Goal: Information Seeking & Learning: Check status

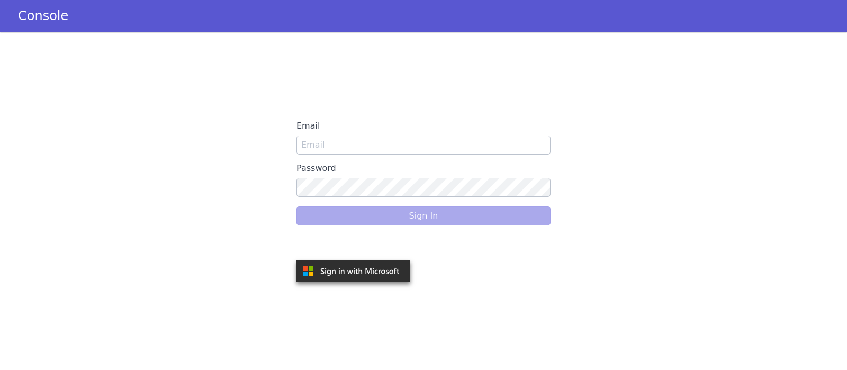
click at [369, 241] on div "Sign in with Google. Opens in new tab" at bounding box center [355, 245] width 117 height 23
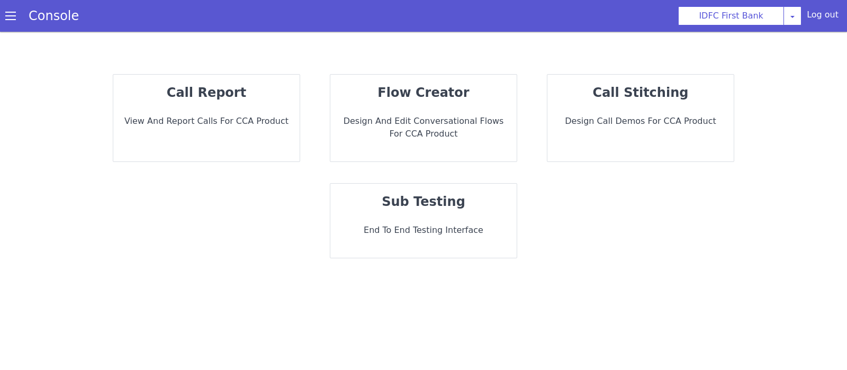
click at [250, 126] on p "View and report calls for CCA Product" at bounding box center [206, 121] width 169 height 13
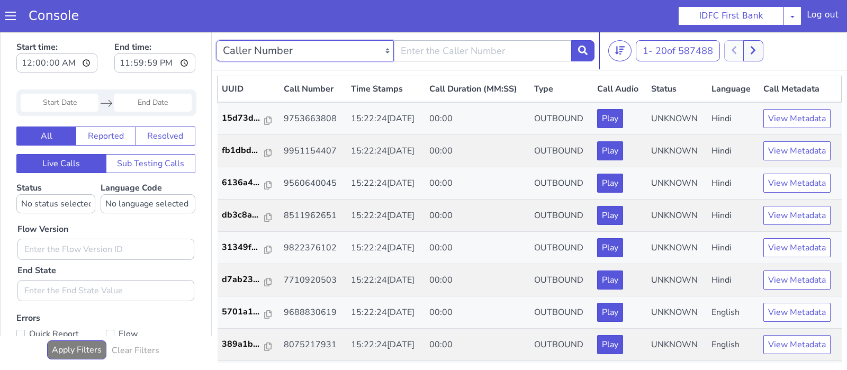
type input "9014177502"
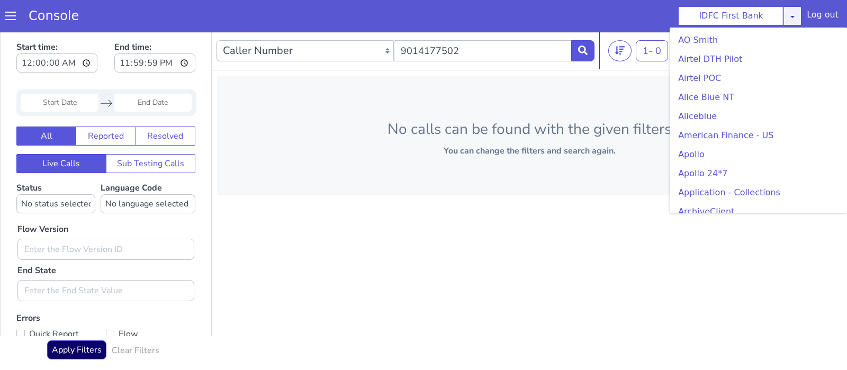
click at [801, 23] on link at bounding box center [793, 15] width 18 height 19
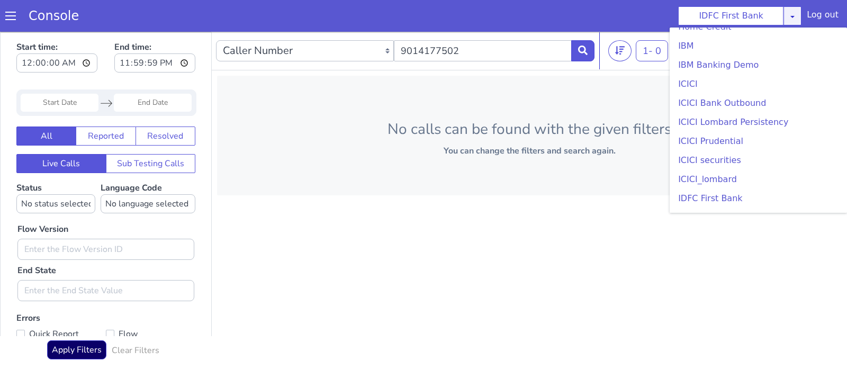
scroll to position [1160, 0]
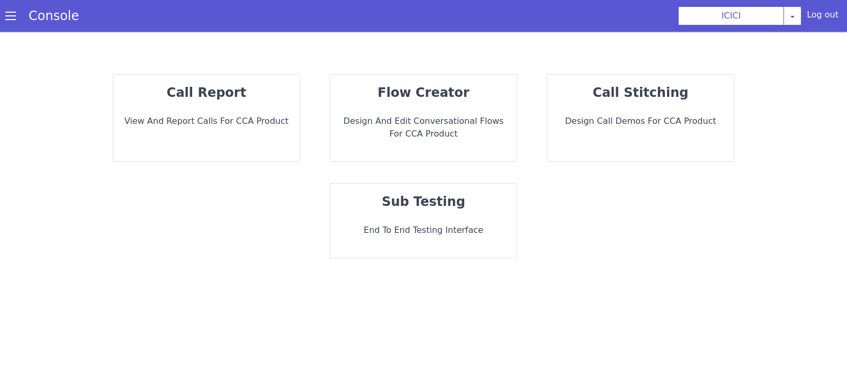
click at [266, 116] on p "View and report calls for CCA Product" at bounding box center [206, 121] width 169 height 13
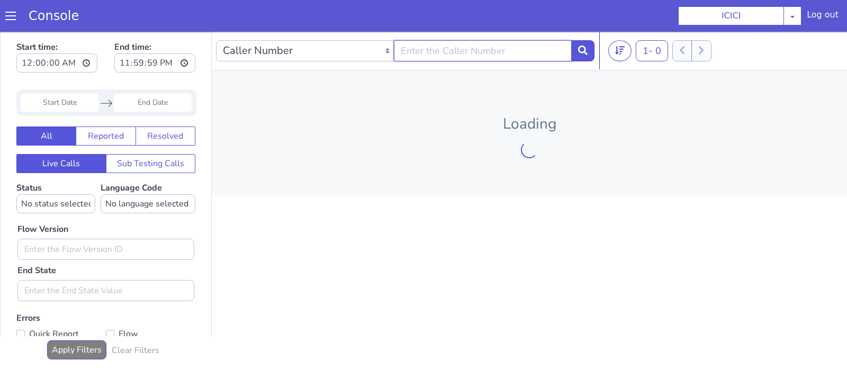
click at [472, 55] on input "text" at bounding box center [483, 50] width 178 height 21
type input "8"
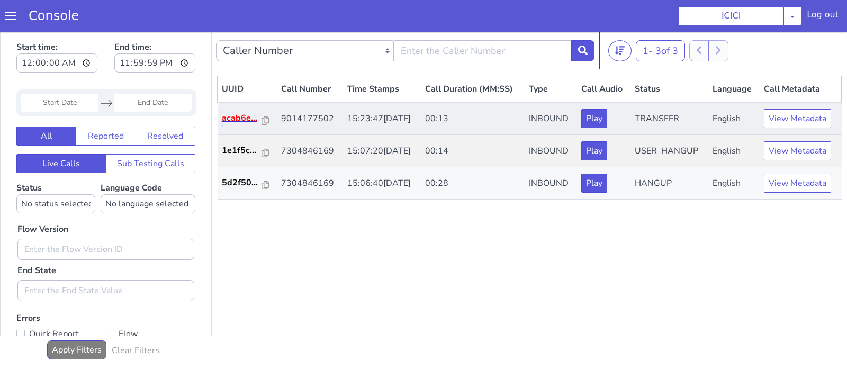
click at [241, 118] on p "acab6e..." at bounding box center [242, 118] width 40 height 13
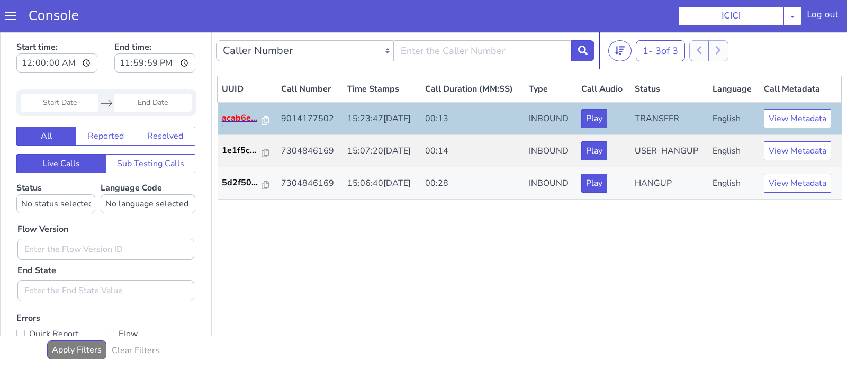
click at [241, 121] on p "acab6e..." at bounding box center [242, 118] width 40 height 13
click at [248, 115] on p "acab6e..." at bounding box center [242, 118] width 40 height 13
click at [245, 153] on p "1e1f5c..." at bounding box center [242, 150] width 40 height 13
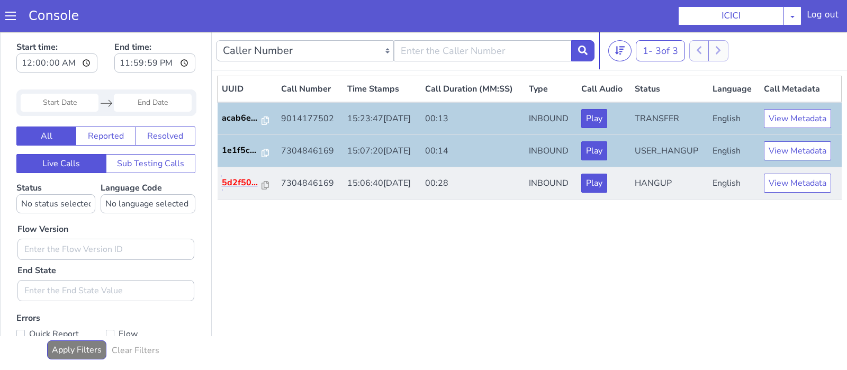
click at [244, 183] on p "5d2f50..." at bounding box center [242, 182] width 40 height 13
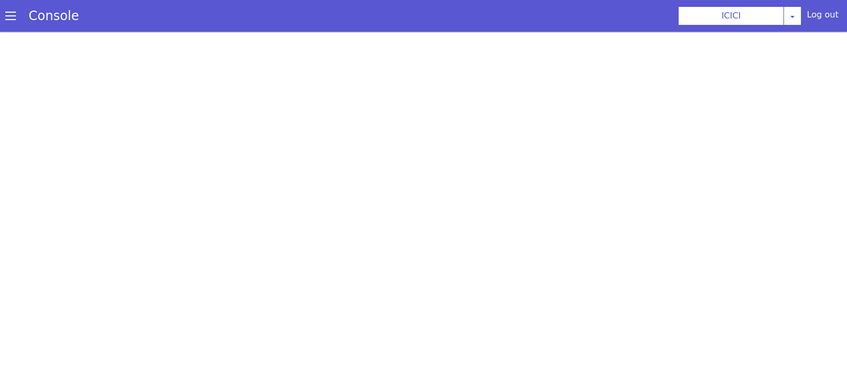
click at [736, 246] on div at bounding box center [423, 201] width 847 height 338
click at [50, 202] on div at bounding box center [423, 201] width 847 height 338
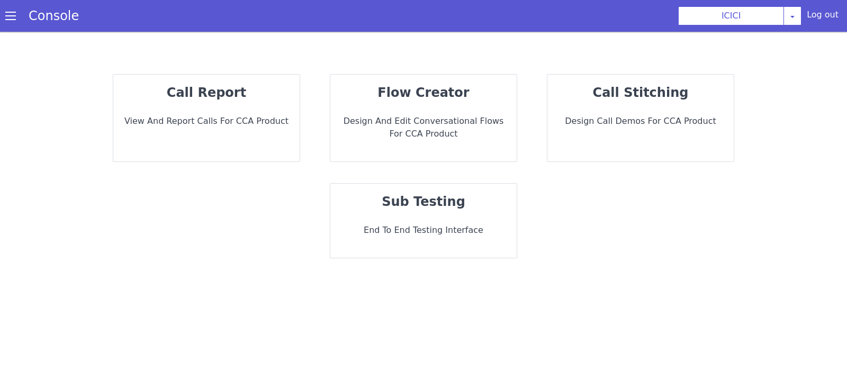
click at [244, 89] on p "call report" at bounding box center [206, 92] width 169 height 19
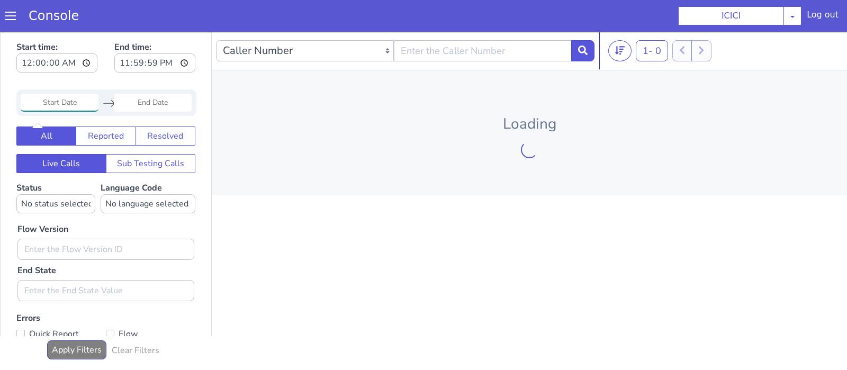
click at [76, 109] on input "Start Date" at bounding box center [60, 103] width 78 height 18
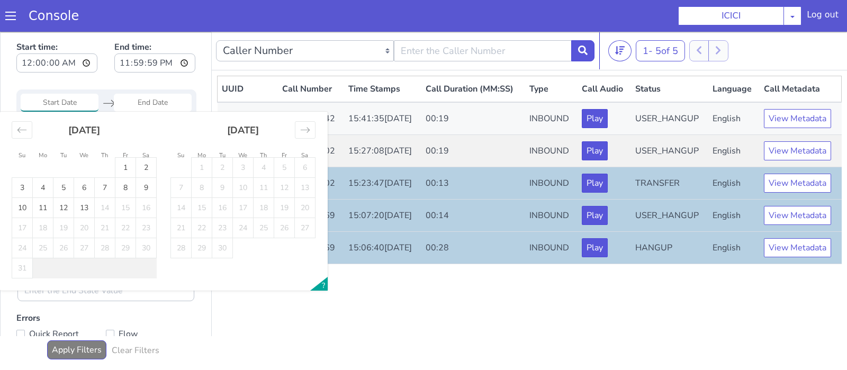
click at [421, 286] on div "UUID Call Number Time Stamps Call Duration (MM:SS) Type Call Audio Status Langu…" at bounding box center [529, 220] width 625 height 288
click at [57, 105] on input "Start Date" at bounding box center [60, 103] width 78 height 18
click at [460, 55] on input "text" at bounding box center [483, 50] width 178 height 21
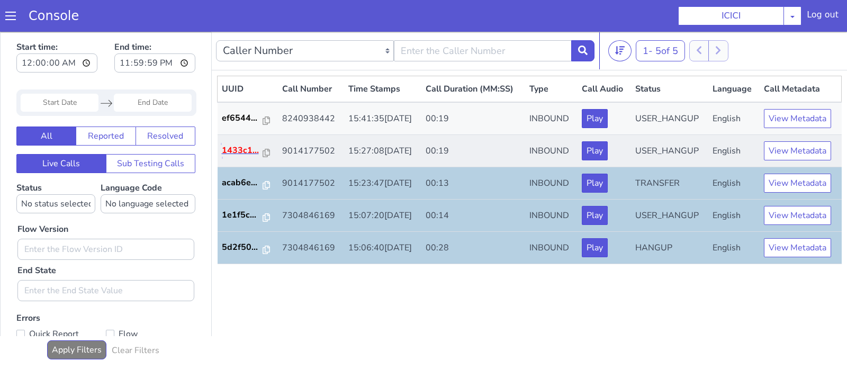
click at [241, 152] on p "1433c1..." at bounding box center [242, 150] width 41 height 13
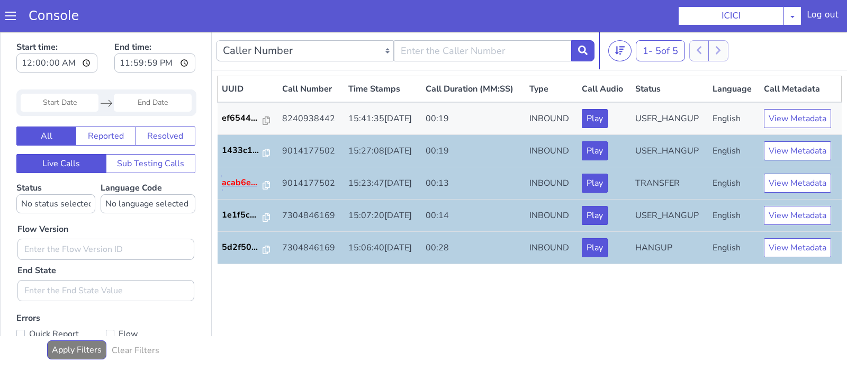
click at [243, 187] on p "acab6e..." at bounding box center [242, 182] width 41 height 13
click at [236, 179] on p "acab6e..." at bounding box center [242, 182] width 41 height 13
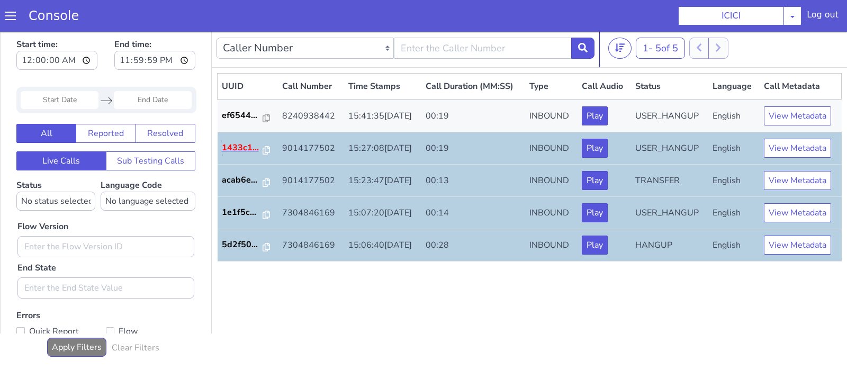
click at [240, 145] on p "1433c1..." at bounding box center [242, 147] width 41 height 13
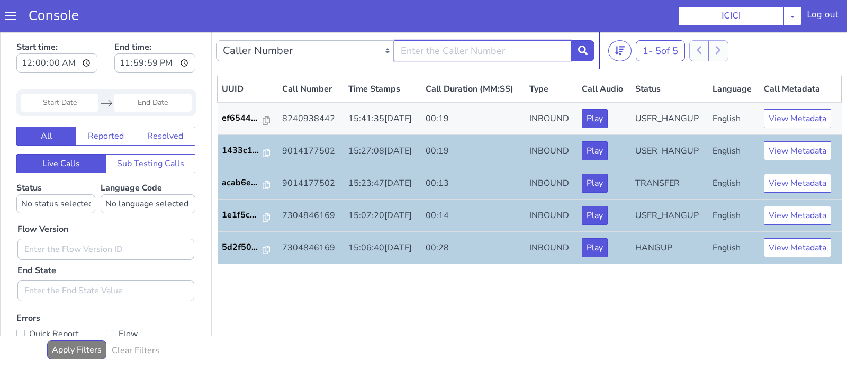
click at [470, 48] on input "text" at bounding box center [483, 50] width 178 height 21
type input "9014177502"
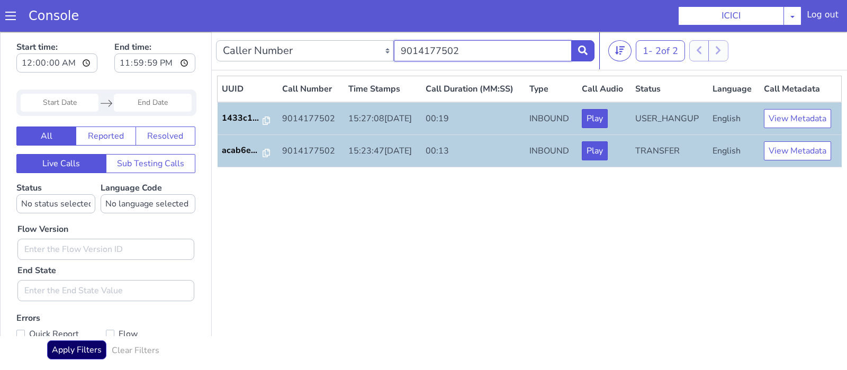
scroll to position [2, 0]
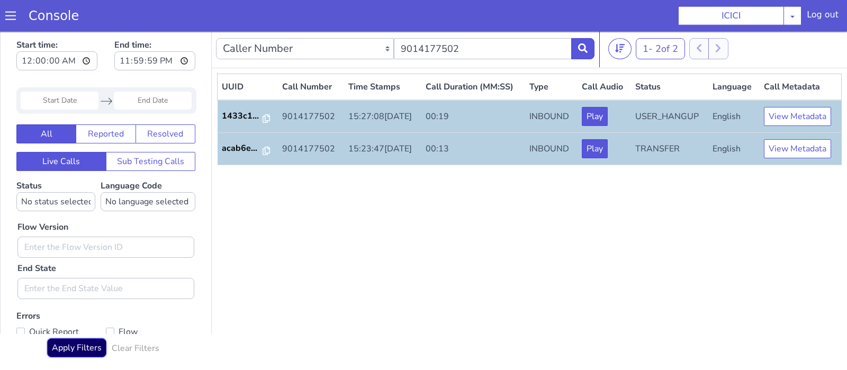
click at [68, 350] on button "Apply Filters" at bounding box center [76, 347] width 59 height 19
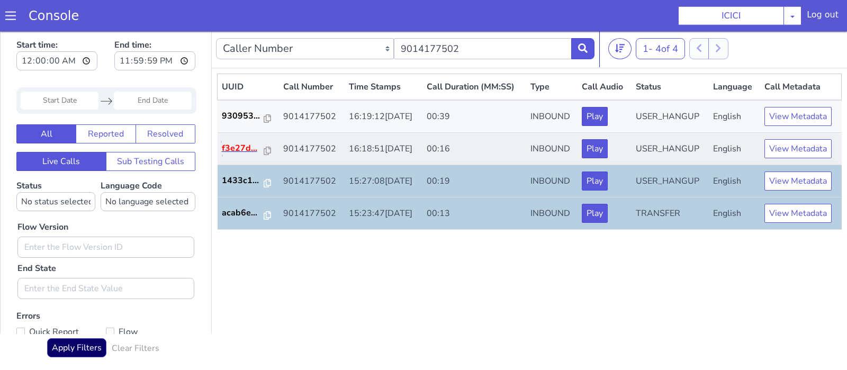
click at [241, 146] on p "f3e27d..." at bounding box center [243, 147] width 42 height 13
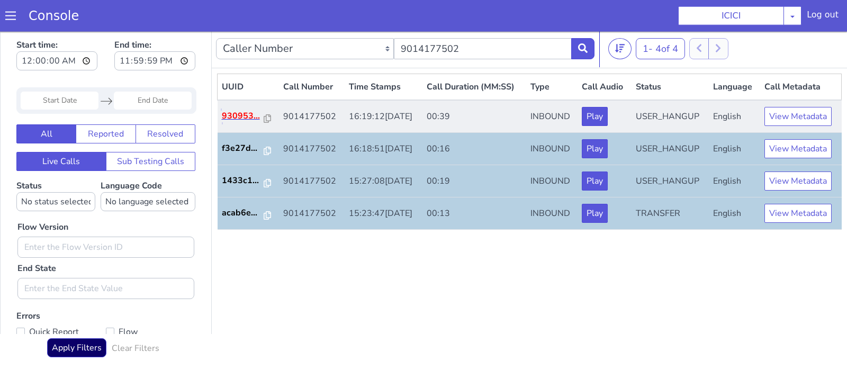
click at [232, 116] on p "930953..." at bounding box center [243, 115] width 42 height 13
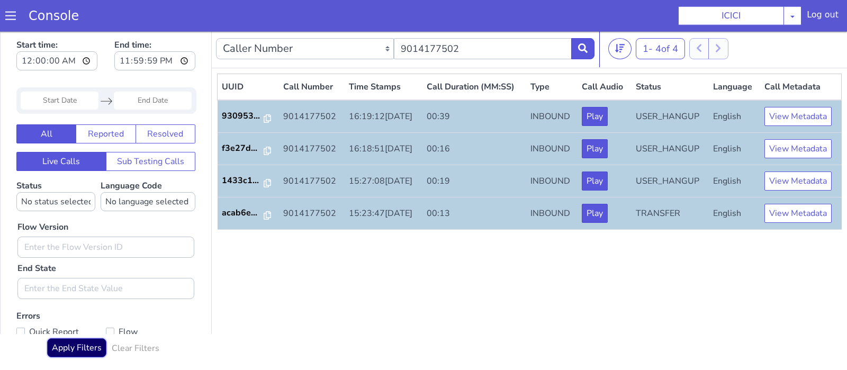
click at [78, 344] on button "Apply Filters" at bounding box center [76, 347] width 59 height 19
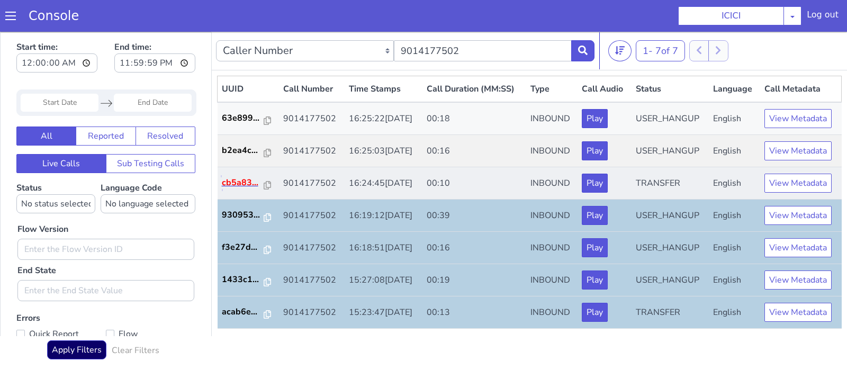
click at [241, 180] on p "cb5a83..." at bounding box center [243, 182] width 42 height 13
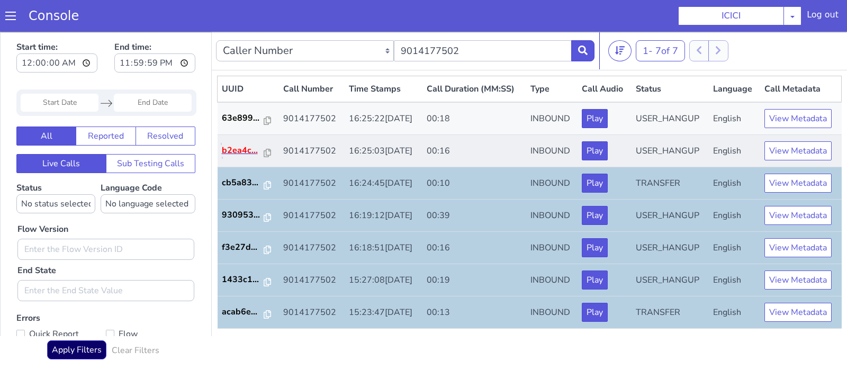
click at [243, 147] on p "b2ea4c..." at bounding box center [243, 150] width 42 height 13
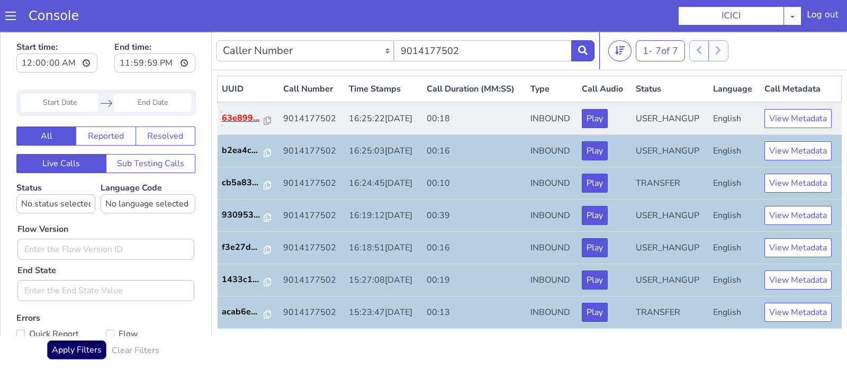
click at [245, 117] on p "63e899..." at bounding box center [243, 118] width 42 height 13
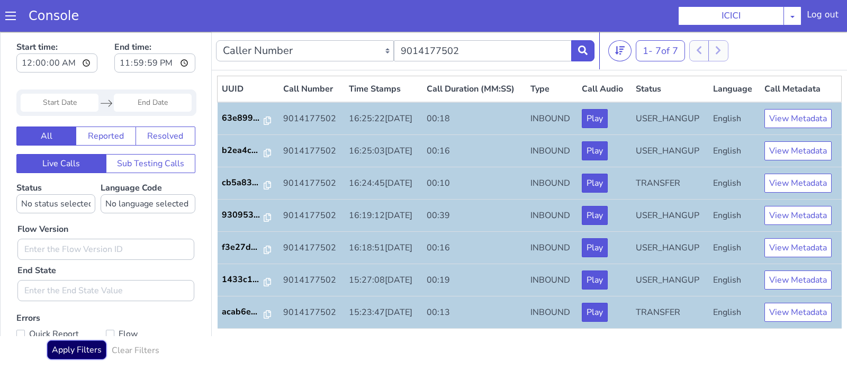
click at [70, 350] on button "Apply Filters" at bounding box center [76, 350] width 59 height 19
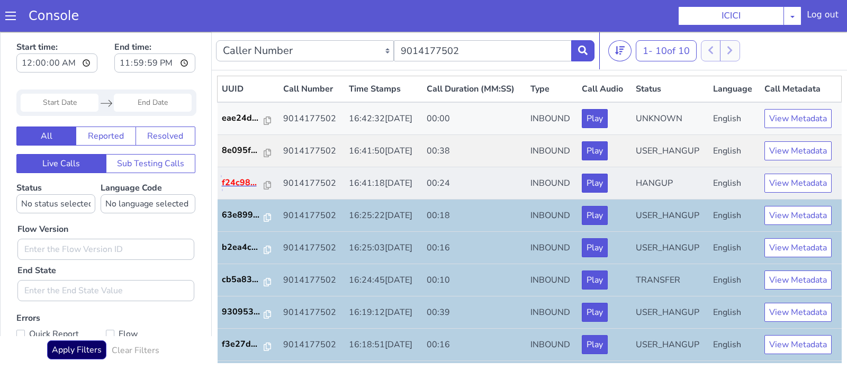
click at [246, 182] on p "f24c98..." at bounding box center [243, 182] width 42 height 13
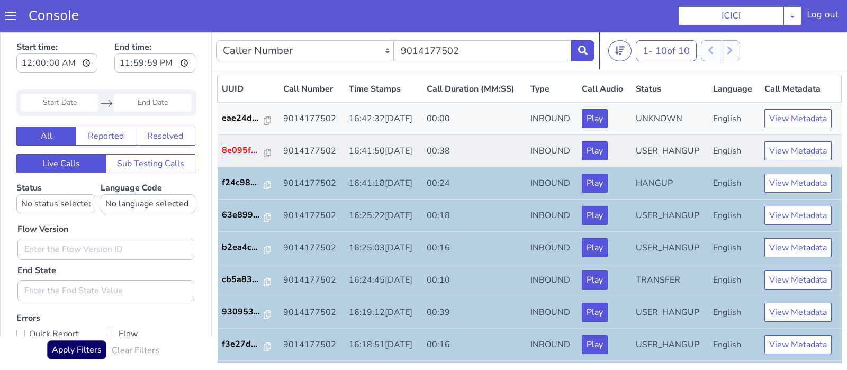
click at [245, 145] on p "8e095f..." at bounding box center [243, 150] width 42 height 13
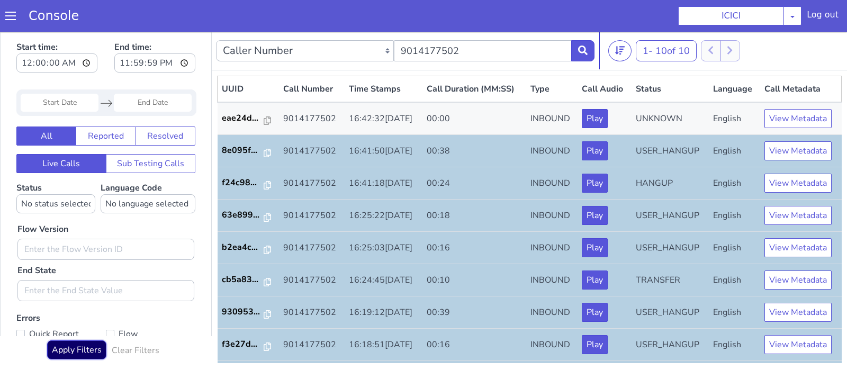
click at [91, 348] on button "Apply Filters" at bounding box center [76, 350] width 59 height 19
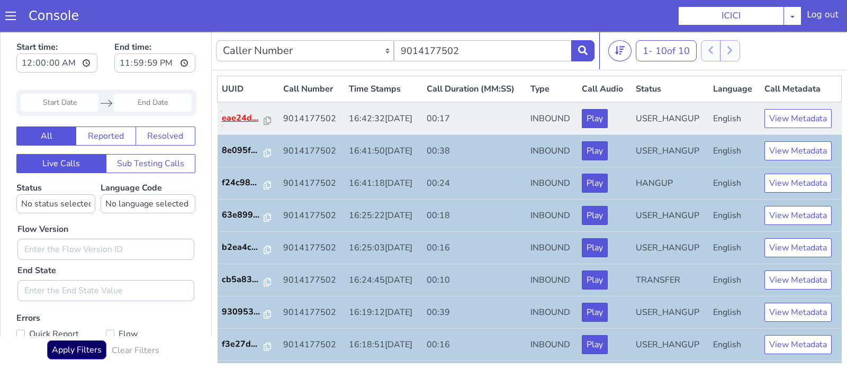
click at [239, 119] on p "eae24d..." at bounding box center [243, 118] width 42 height 13
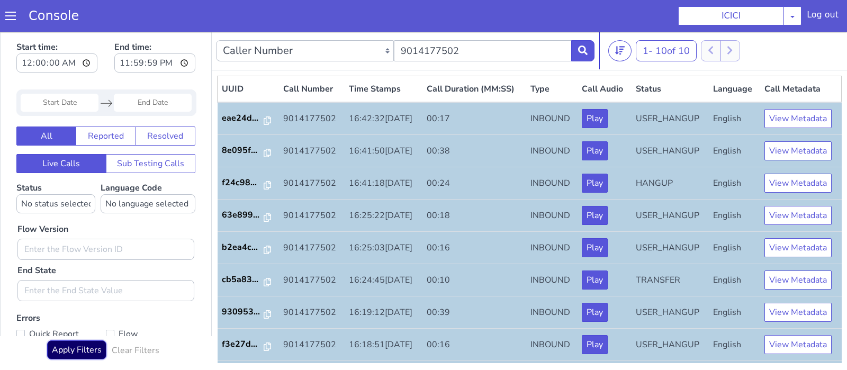
click at [84, 347] on button "Apply Filters" at bounding box center [76, 350] width 59 height 19
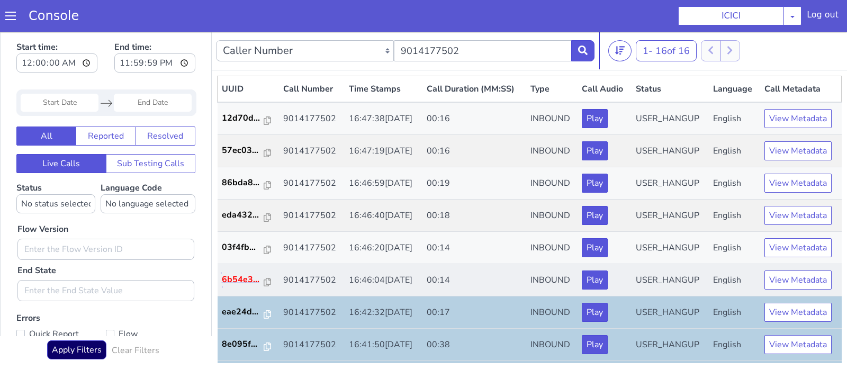
click at [243, 279] on p "6b54e3..." at bounding box center [243, 279] width 42 height 13
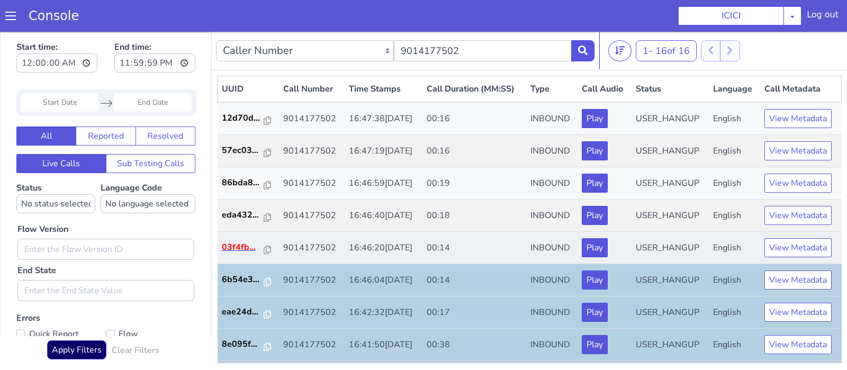
click at [248, 243] on p "03f4fb..." at bounding box center [243, 247] width 42 height 13
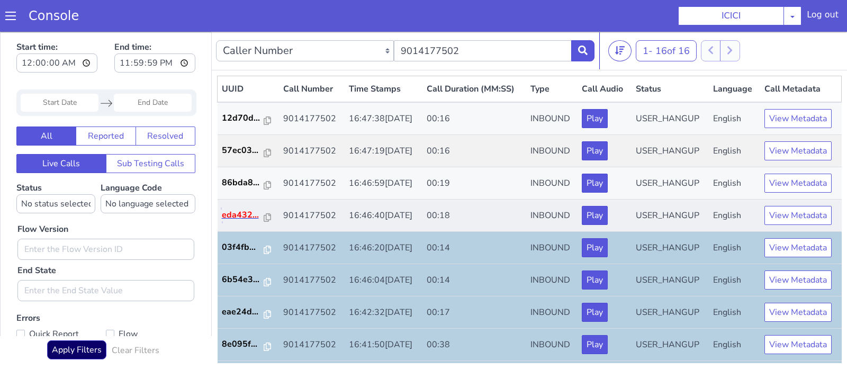
click at [241, 215] on p "eda432..." at bounding box center [243, 215] width 42 height 13
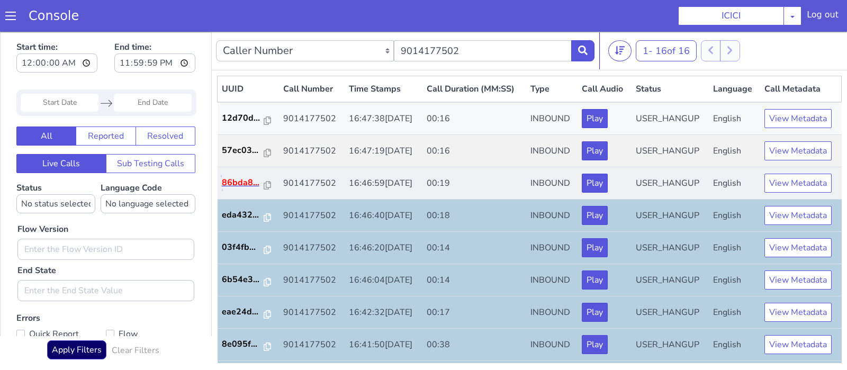
click at [250, 180] on p "86bda8..." at bounding box center [243, 182] width 42 height 13
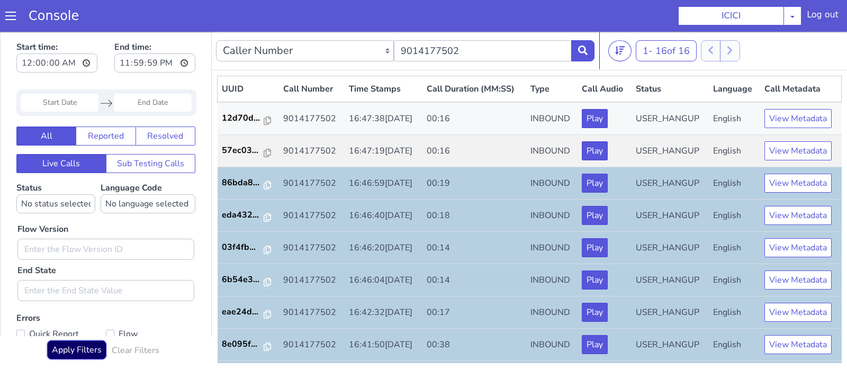
click at [80, 351] on button "Apply Filters" at bounding box center [76, 350] width 59 height 19
click at [250, 147] on p "57ec03..." at bounding box center [243, 150] width 42 height 13
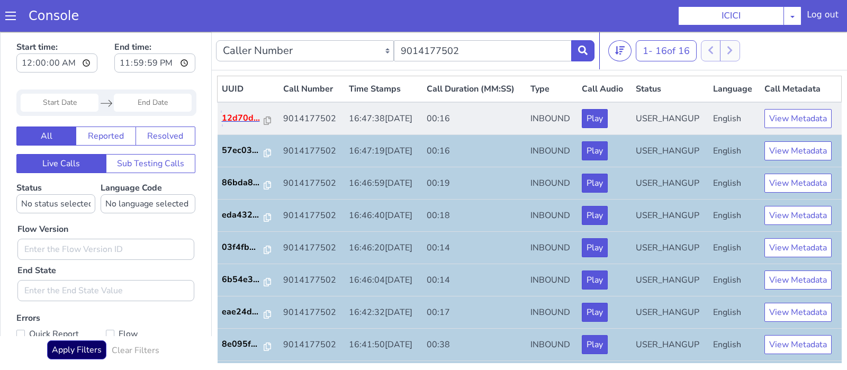
click at [248, 112] on p "12d70d..." at bounding box center [243, 118] width 42 height 13
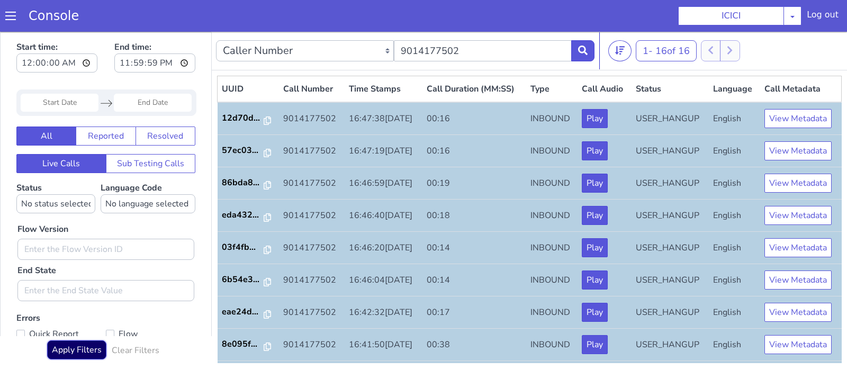
click at [78, 353] on button "Apply Filters" at bounding box center [76, 350] width 59 height 19
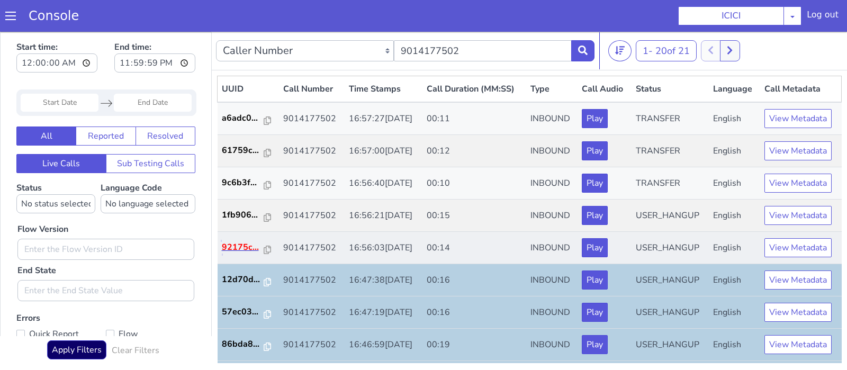
click at [249, 247] on p "92175c..." at bounding box center [243, 247] width 42 height 13
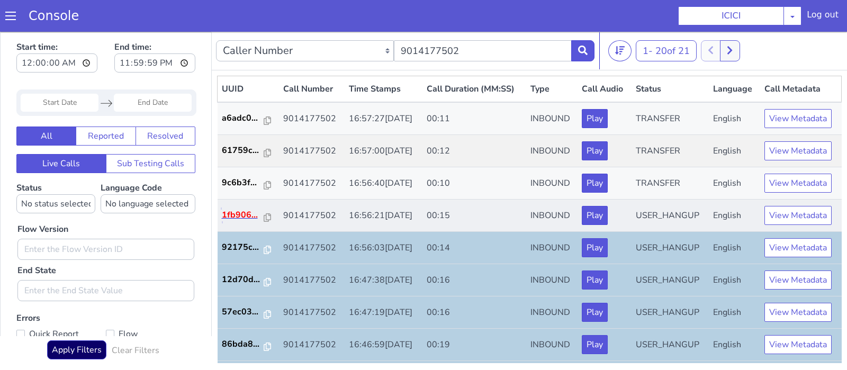
click at [238, 219] on p "1fb906..." at bounding box center [243, 215] width 42 height 13
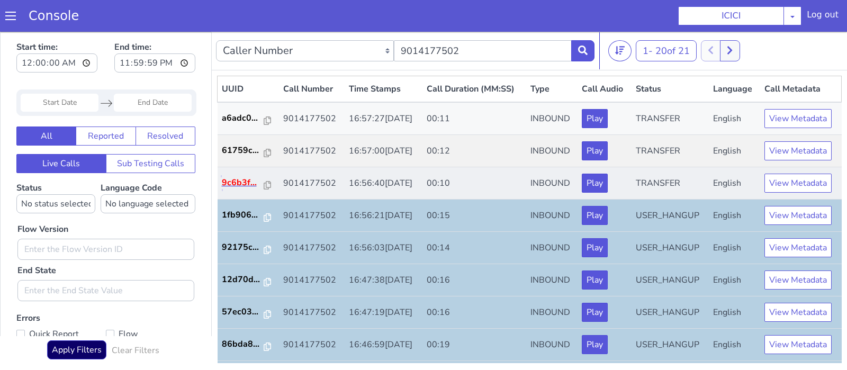
click at [237, 179] on p "9c6b3f..." at bounding box center [243, 182] width 42 height 13
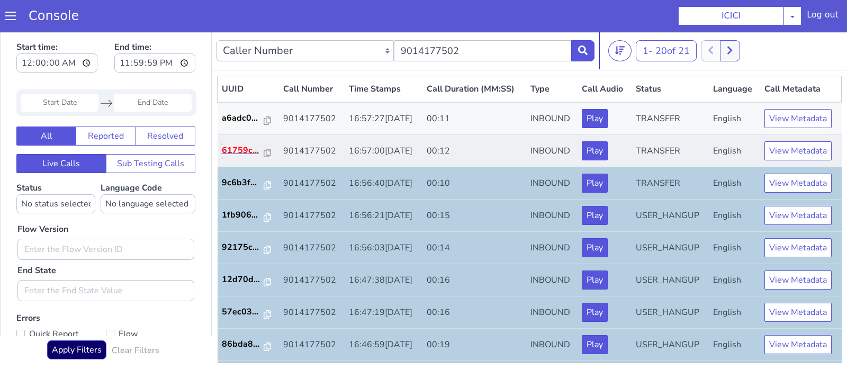
click at [237, 147] on p "61759c..." at bounding box center [243, 150] width 42 height 13
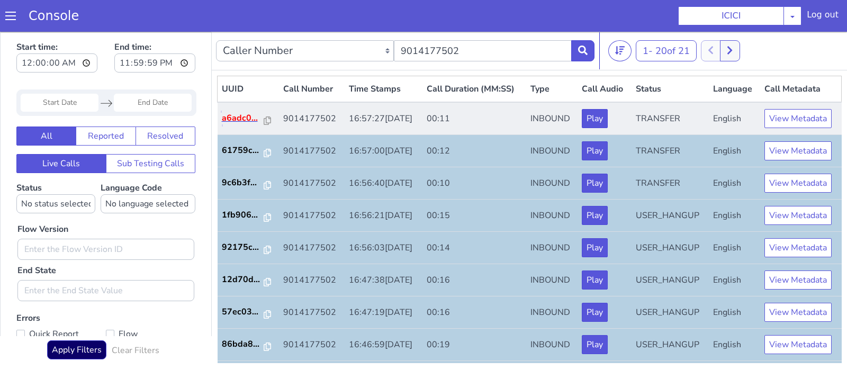
click at [253, 117] on p "a6adc0..." at bounding box center [243, 118] width 42 height 13
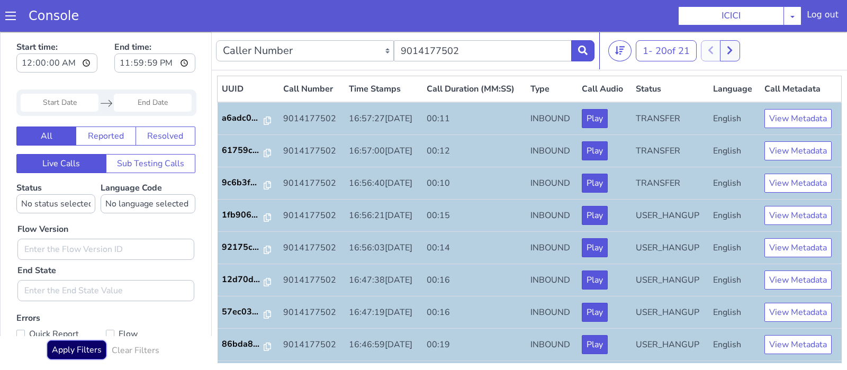
click at [89, 348] on button "Apply Filters" at bounding box center [76, 350] width 59 height 19
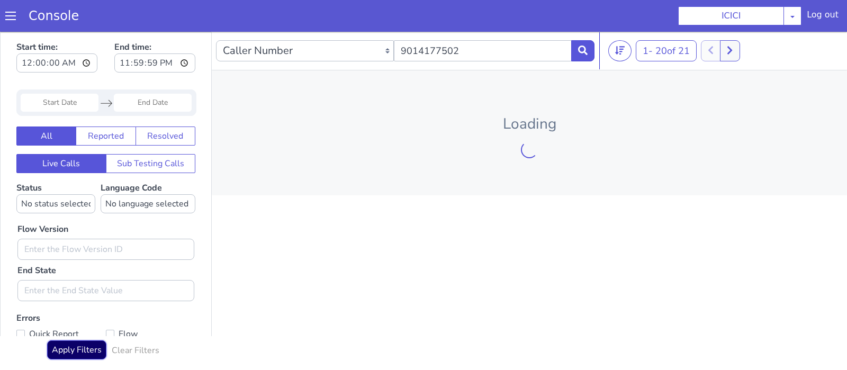
click at [89, 348] on button "Apply Filters" at bounding box center [76, 350] width 59 height 19
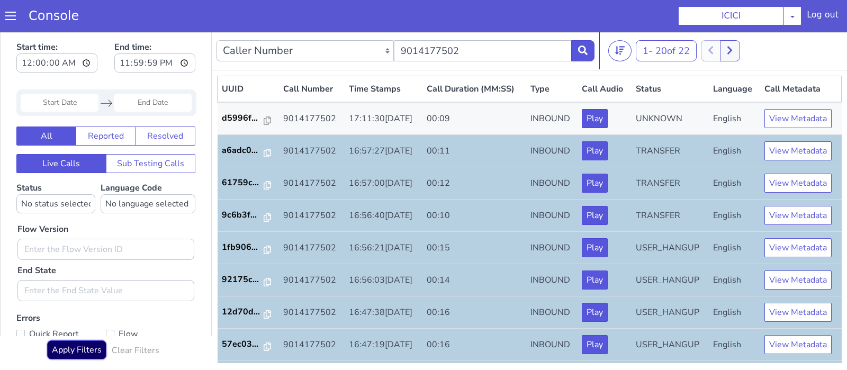
click at [89, 348] on button "Apply Filters" at bounding box center [76, 350] width 59 height 19
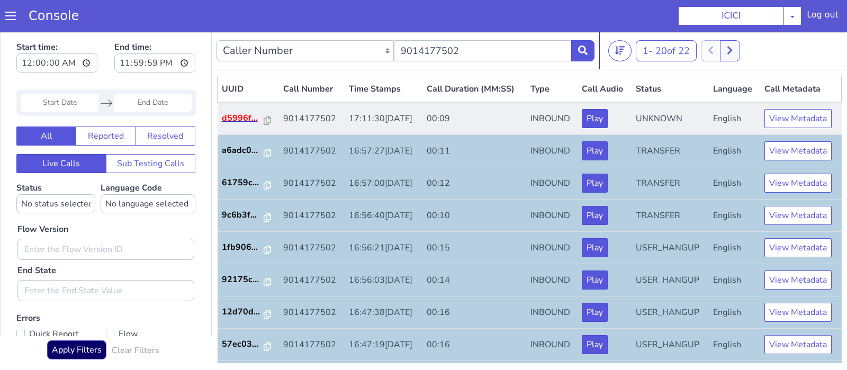
click at [236, 117] on p "d5996f..." at bounding box center [243, 118] width 42 height 13
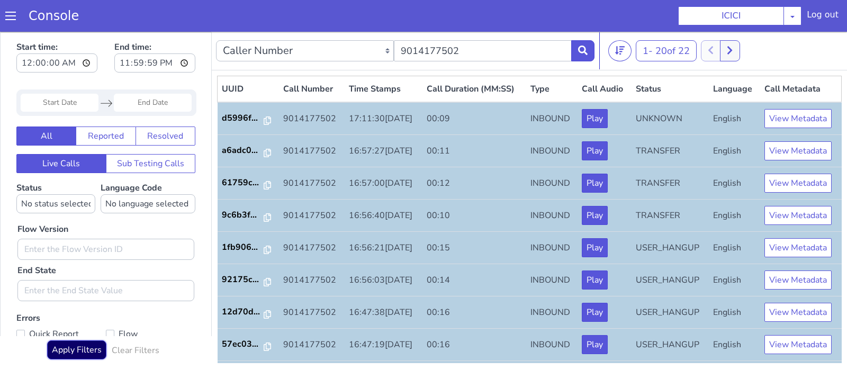
click at [75, 348] on button "Apply Filters" at bounding box center [76, 350] width 59 height 19
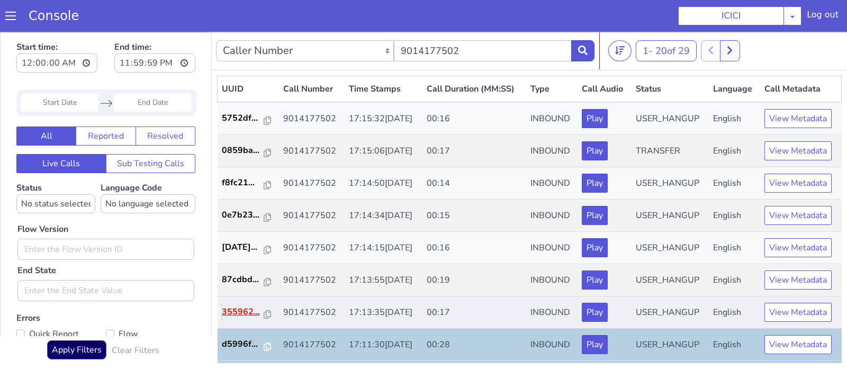
click at [237, 310] on p "355962..." at bounding box center [243, 312] width 42 height 13
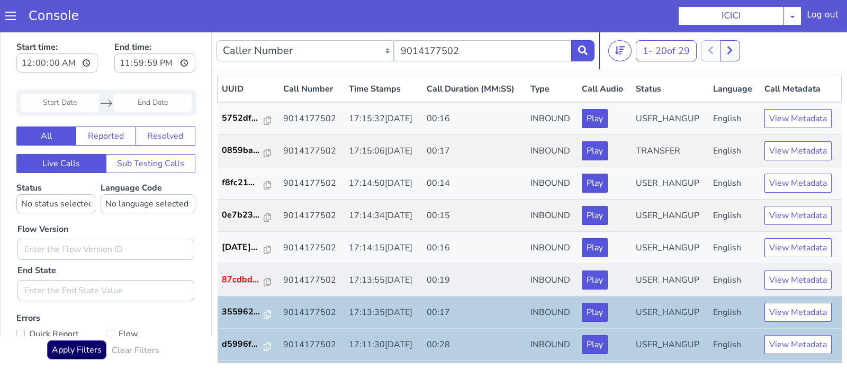
click at [240, 276] on p "87cdbd..." at bounding box center [243, 279] width 42 height 13
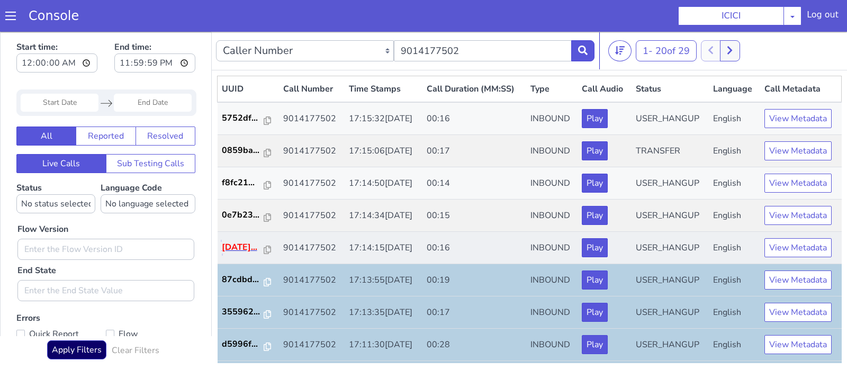
click at [241, 246] on p "775bce..." at bounding box center [243, 247] width 42 height 13
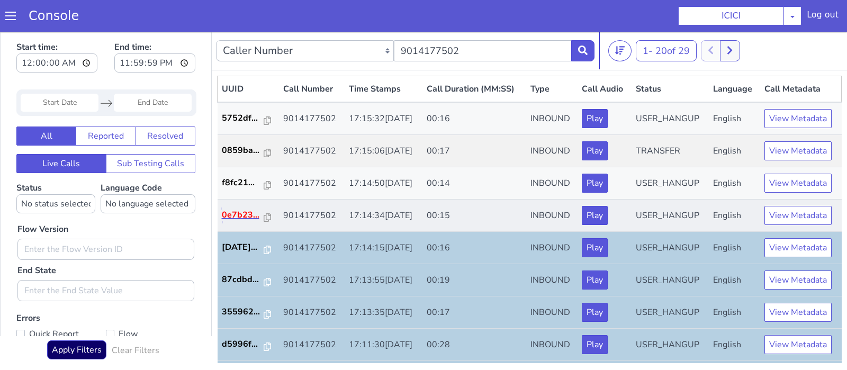
click at [244, 216] on p "0e7b23..." at bounding box center [243, 215] width 42 height 13
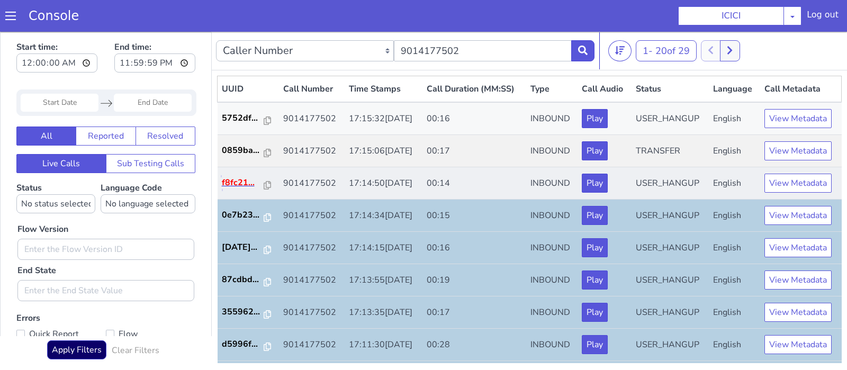
click at [243, 177] on p "f8fc21..." at bounding box center [243, 182] width 42 height 13
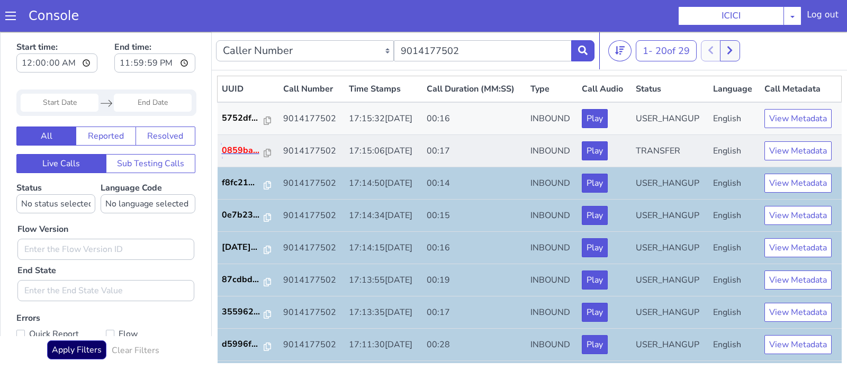
click at [243, 149] on p "0859ba..." at bounding box center [243, 150] width 42 height 13
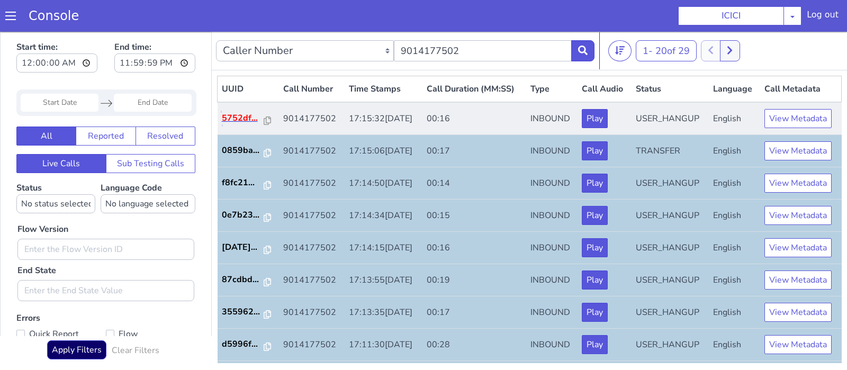
click at [240, 115] on p "5752df..." at bounding box center [243, 118] width 42 height 13
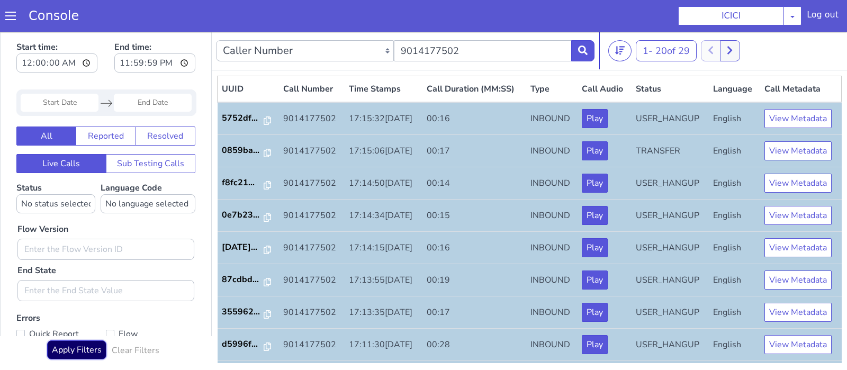
click at [92, 359] on button "Apply Filters" at bounding box center [76, 350] width 59 height 19
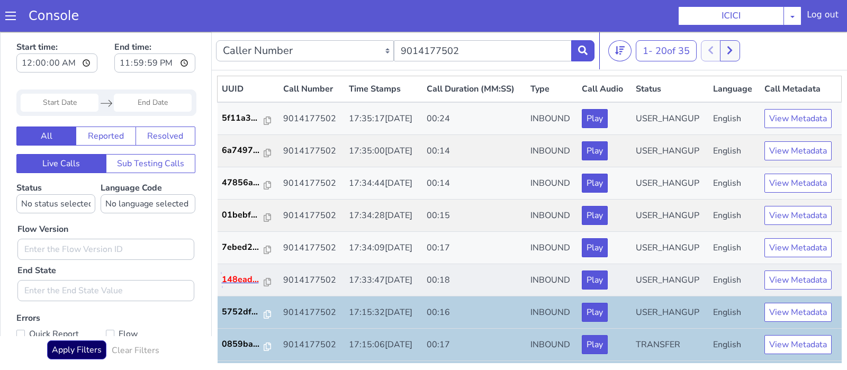
click at [247, 281] on p "148ead..." at bounding box center [243, 279] width 42 height 13
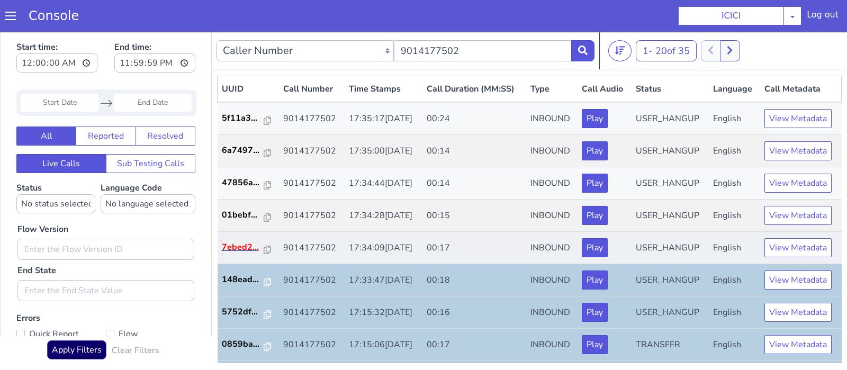
click at [239, 246] on p "7ebed2..." at bounding box center [243, 247] width 42 height 13
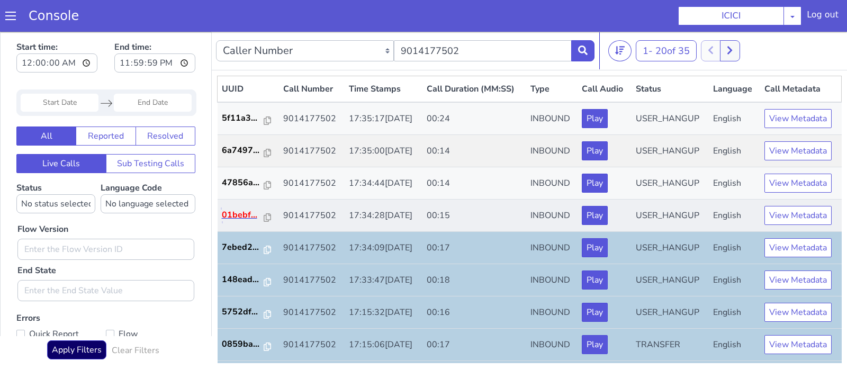
click at [244, 212] on p "01bebf..." at bounding box center [243, 215] width 42 height 13
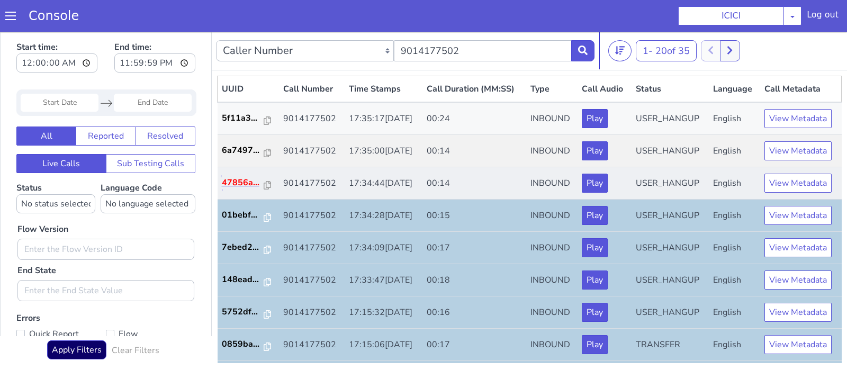
click at [235, 177] on p "47856a..." at bounding box center [243, 182] width 42 height 13
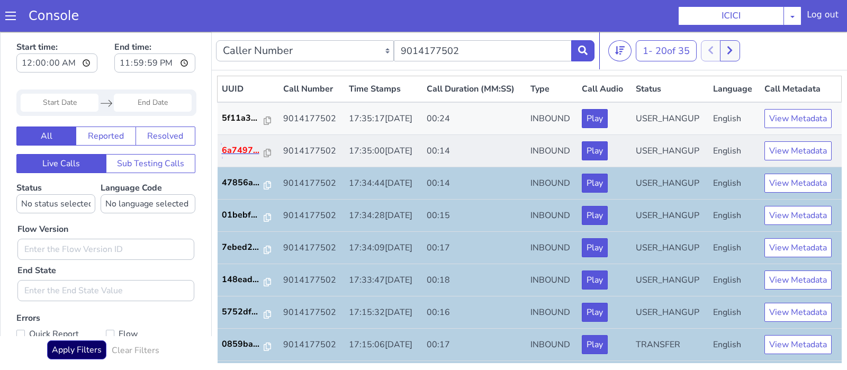
click at [245, 145] on p "6a7497..." at bounding box center [243, 150] width 42 height 13
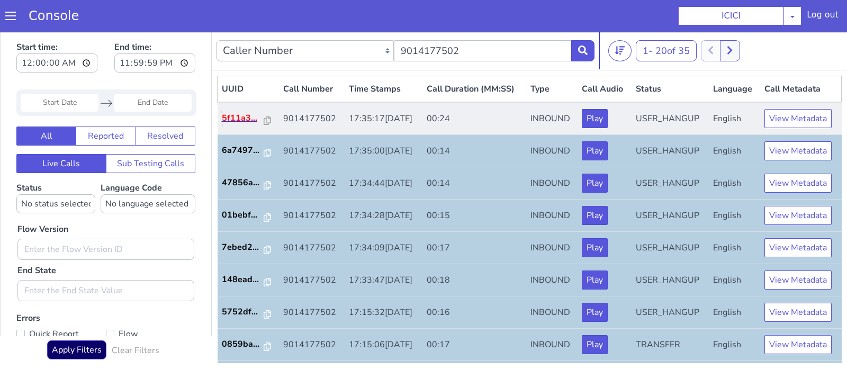
click at [243, 115] on p "5f11a3..." at bounding box center [243, 118] width 42 height 13
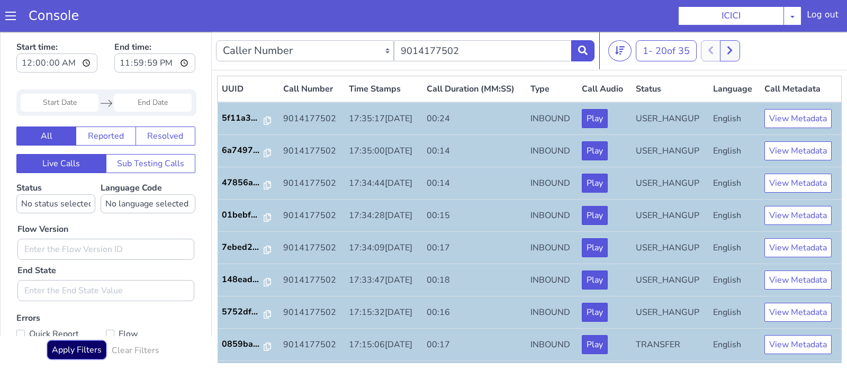
click at [93, 344] on button "Apply Filters" at bounding box center [76, 350] width 59 height 19
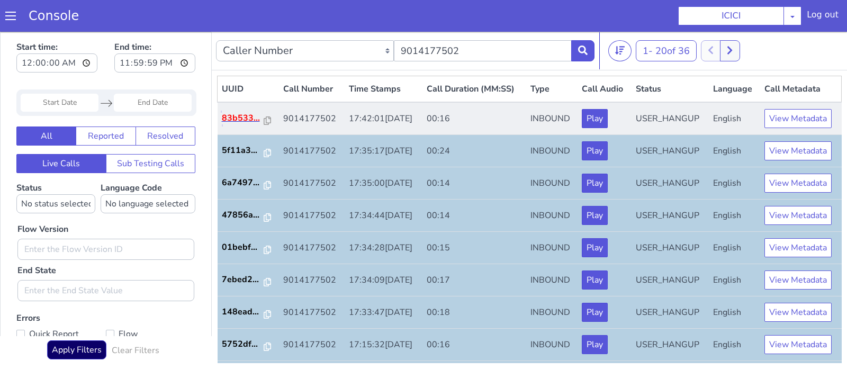
click at [243, 118] on p "83b533..." at bounding box center [243, 118] width 42 height 13
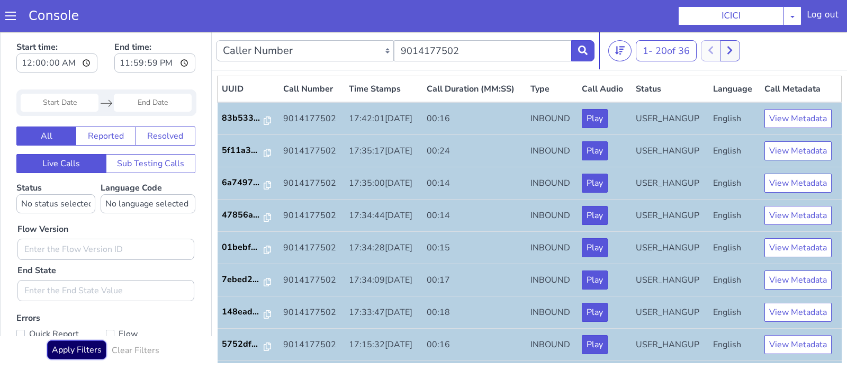
click at [74, 354] on button "Apply Filters" at bounding box center [76, 350] width 59 height 19
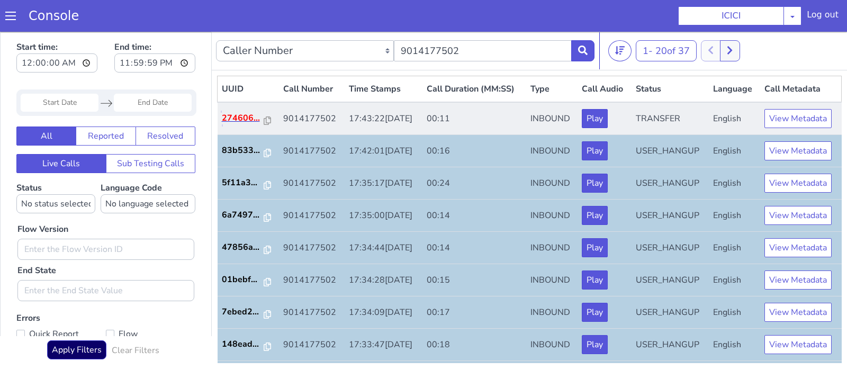
click at [251, 115] on p "274606..." at bounding box center [243, 118] width 42 height 13
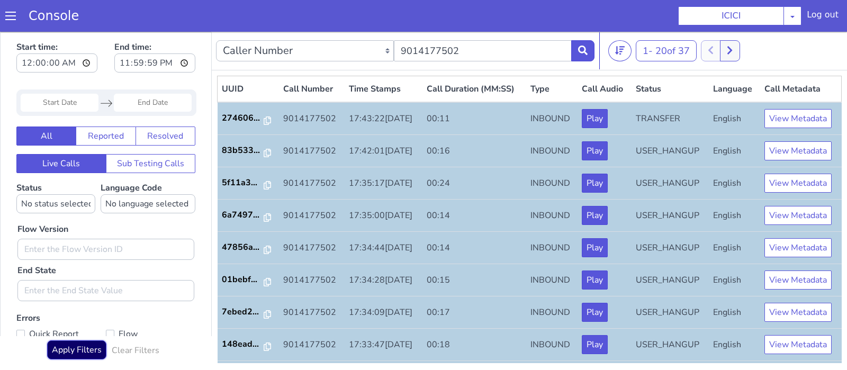
click at [73, 355] on button "Apply Filters" at bounding box center [76, 350] width 59 height 19
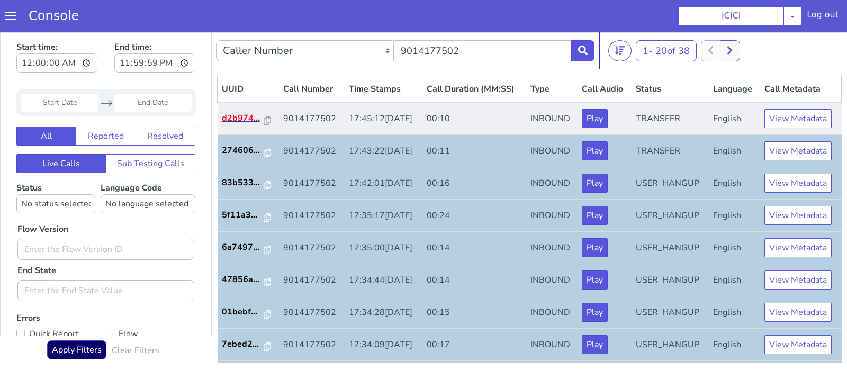
click at [244, 120] on p "d2b974..." at bounding box center [243, 118] width 42 height 13
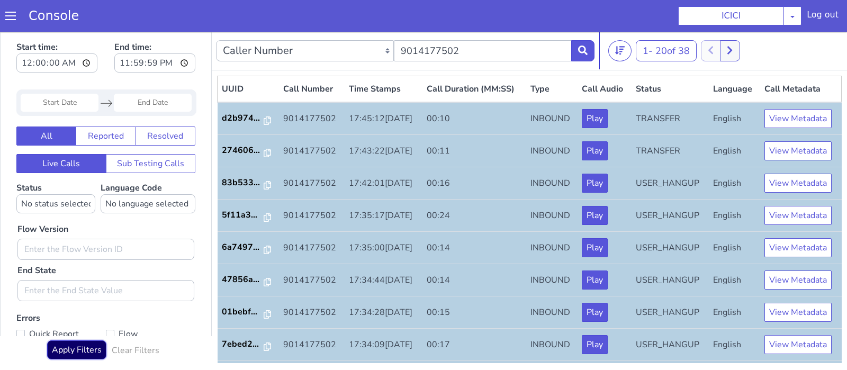
click at [78, 351] on button "Apply Filters" at bounding box center [76, 350] width 59 height 19
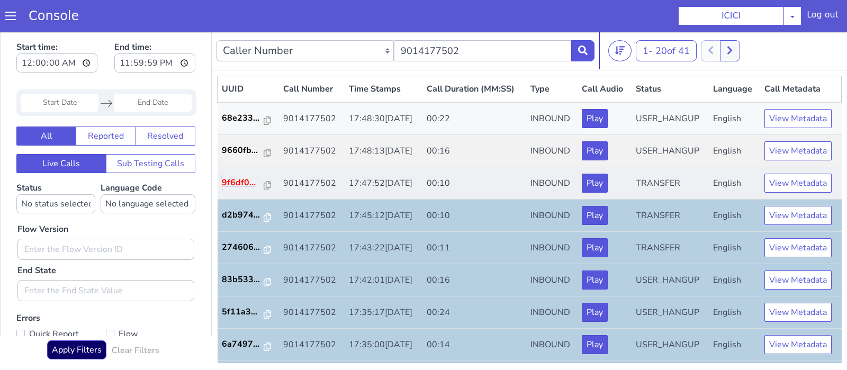
click at [241, 182] on p "9f6df0..." at bounding box center [243, 182] width 42 height 13
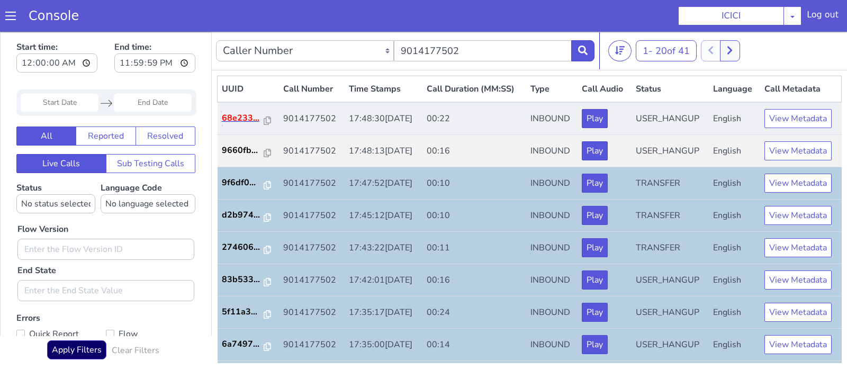
click at [243, 120] on p "68e233..." at bounding box center [243, 118] width 42 height 13
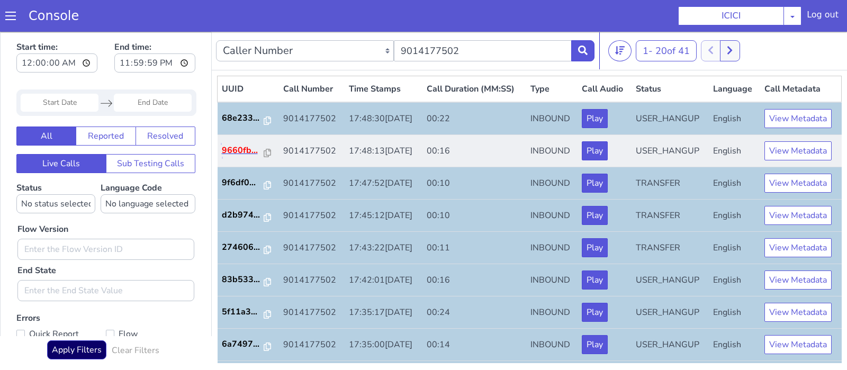
click at [249, 148] on p "9660fb..." at bounding box center [243, 150] width 42 height 13
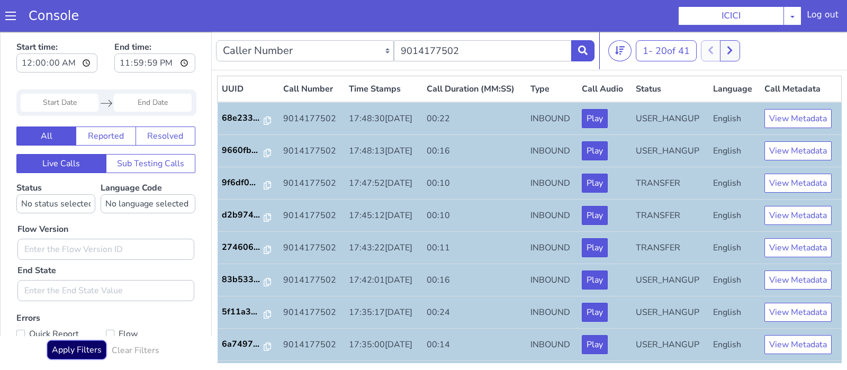
click at [82, 347] on button "Apply Filters" at bounding box center [76, 350] width 59 height 19
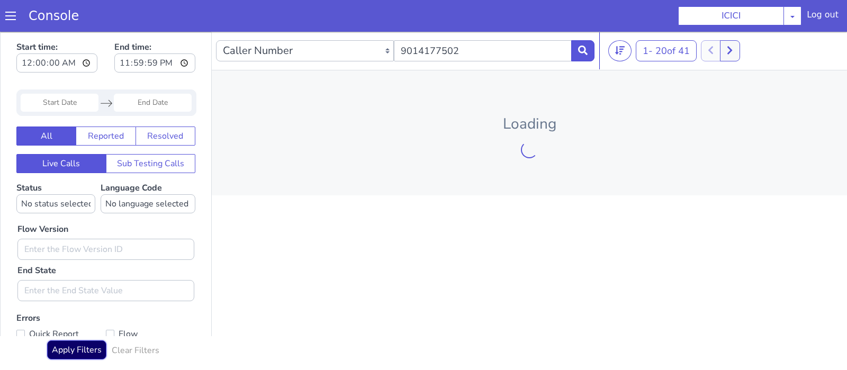
click at [82, 347] on button "Apply Filters" at bounding box center [76, 350] width 59 height 19
click at [355, 200] on div "Caller Number Call UUID Custom Parameter 9014177502 1 - 20 of 41 20 50 100 Load…" at bounding box center [529, 201] width 635 height 338
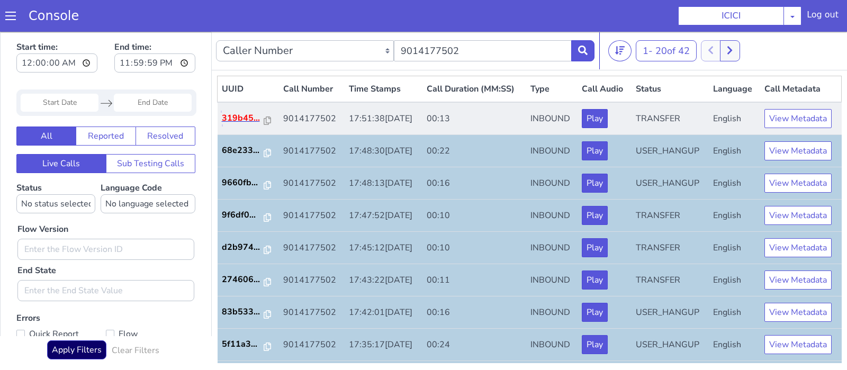
click at [243, 116] on p "319b45..." at bounding box center [243, 118] width 42 height 13
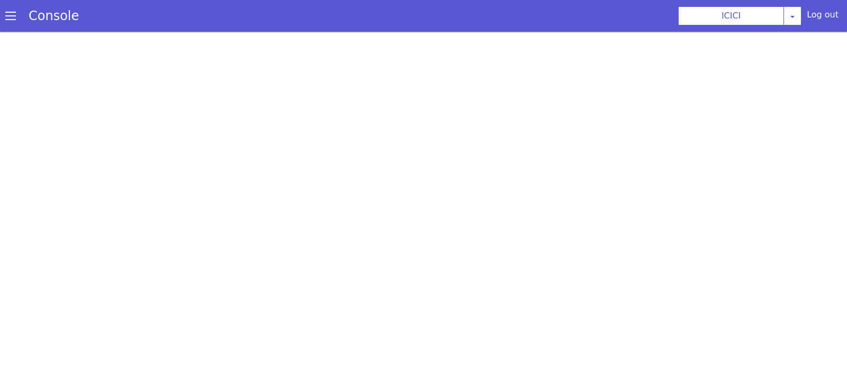
drag, startPoint x: 4, startPoint y: 122, endPoint x: 65, endPoint y: 37, distance: 104.5
click at [4, 122] on div at bounding box center [423, 201] width 847 height 338
